Goal: Information Seeking & Learning: Learn about a topic

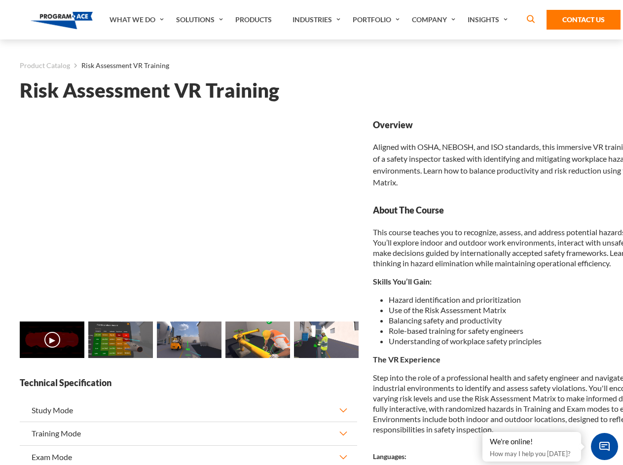
click at [201, 20] on link "Solutions" at bounding box center [200, 19] width 59 height 39
click at [0, 0] on div "AI & Computer Vision Solutions Computer Vision Quality Control AI tools for fas…" at bounding box center [0, 0] width 0 height 0
click at [0, 0] on div "AI & Computer Vision Solutions Virtual Training Solutions Virtual Tour Solution…" at bounding box center [0, 0] width 0 height 0
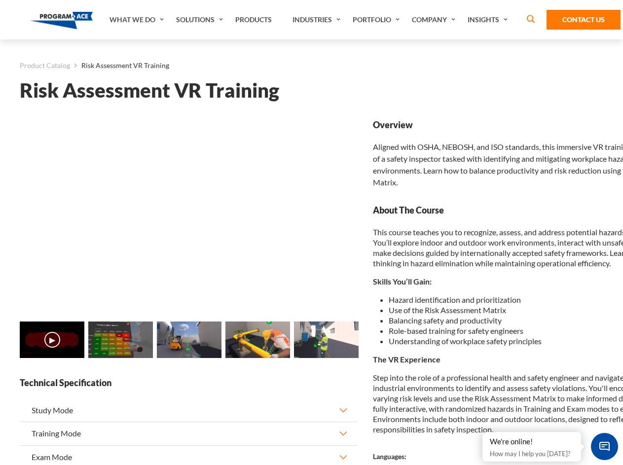
click at [0, 0] on div "AI & Computer Vision Solutions Virtual Training Solutions Virtual Tour Solution…" at bounding box center [0, 0] width 0 height 0
click at [0, 0] on div "AI & Computer Vision Solutions Computer Vision Quality Control AI tools for fas…" at bounding box center [0, 0] width 0 height 0
